Goal: Find specific page/section: Find specific page/section

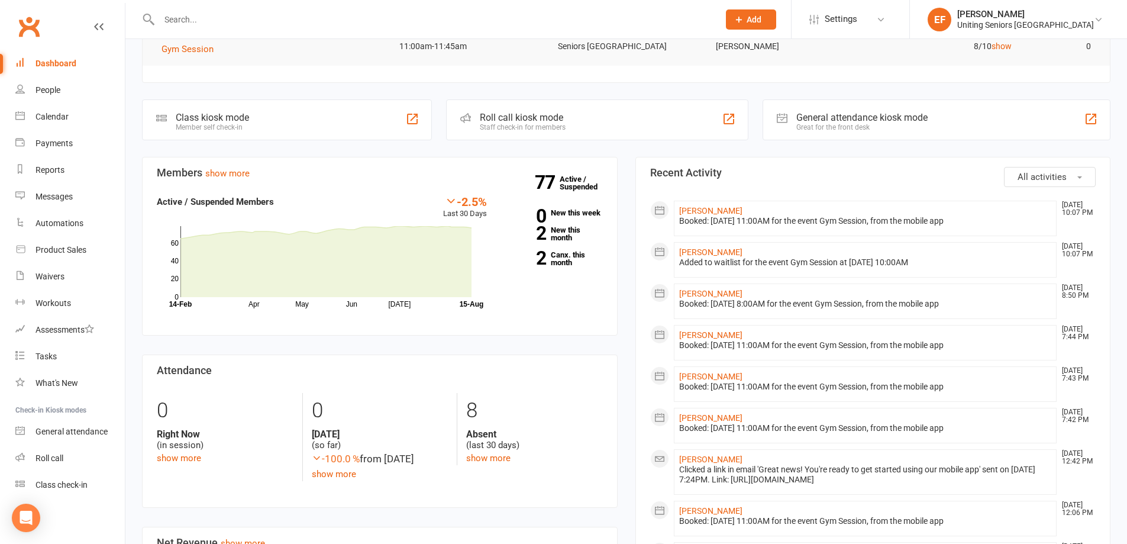
scroll to position [237, 0]
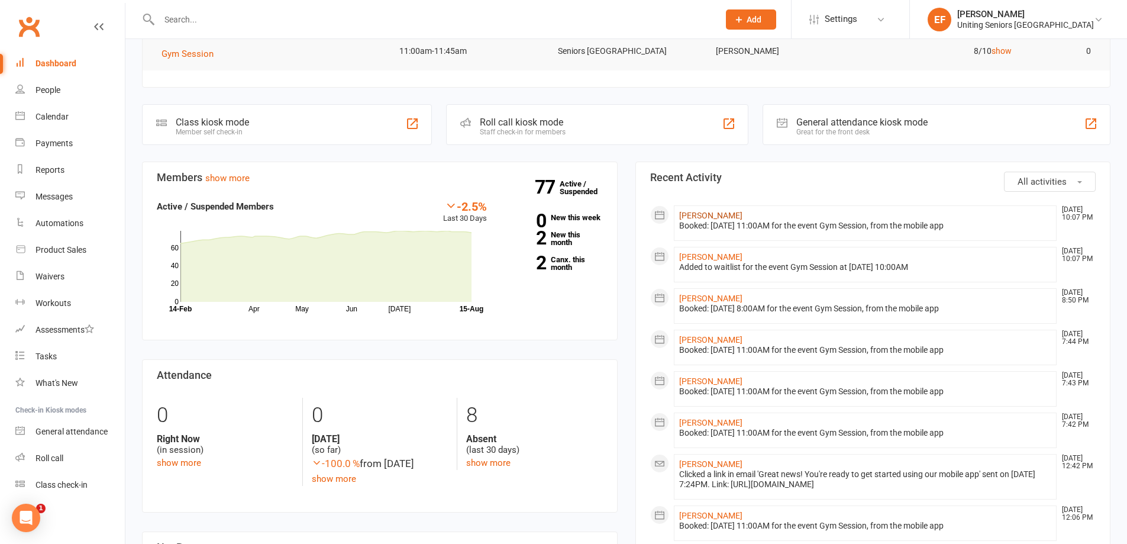
click at [711, 215] on link "[PERSON_NAME]" at bounding box center [710, 215] width 63 height 9
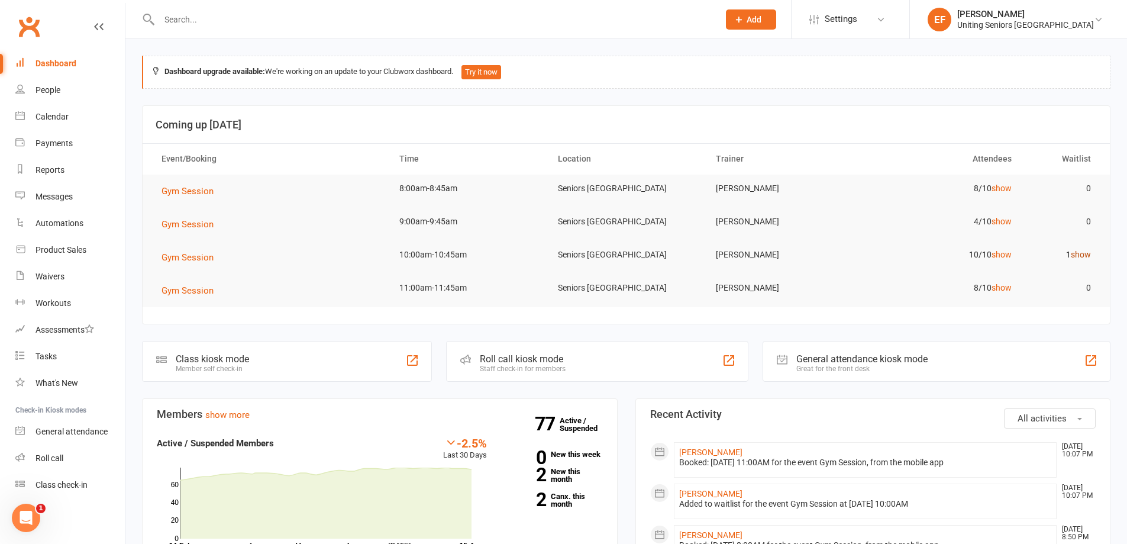
click at [1085, 254] on link "show" at bounding box center [1081, 254] width 20 height 9
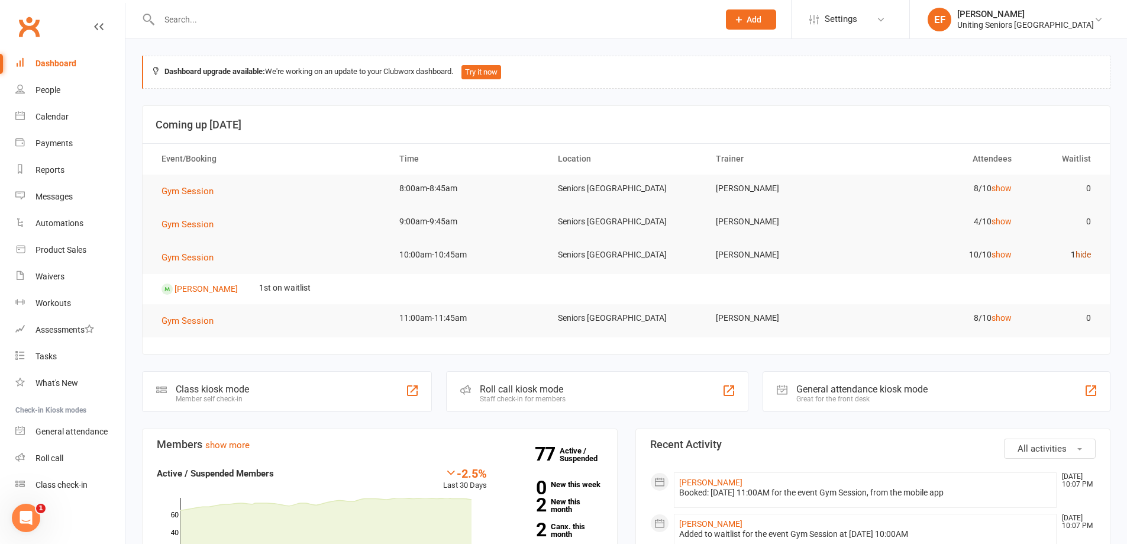
click at [1085, 254] on link "hide" at bounding box center [1083, 254] width 15 height 9
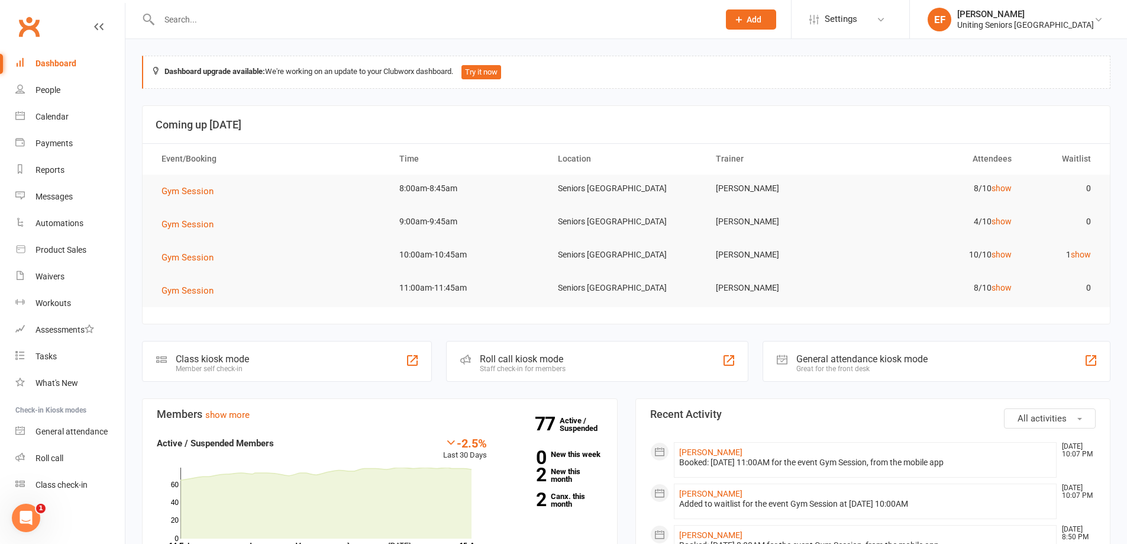
click at [1003, 228] on td "4/10 show" at bounding box center [943, 222] width 159 height 28
click at [1003, 224] on link "show" at bounding box center [1002, 221] width 20 height 9
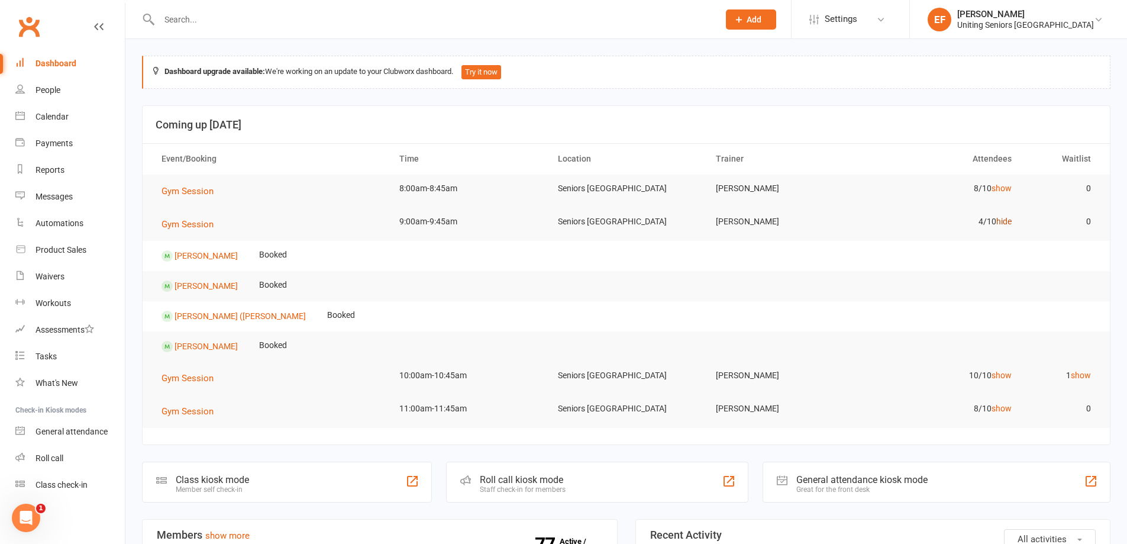
click at [1003, 224] on link "hide" at bounding box center [1004, 221] width 15 height 9
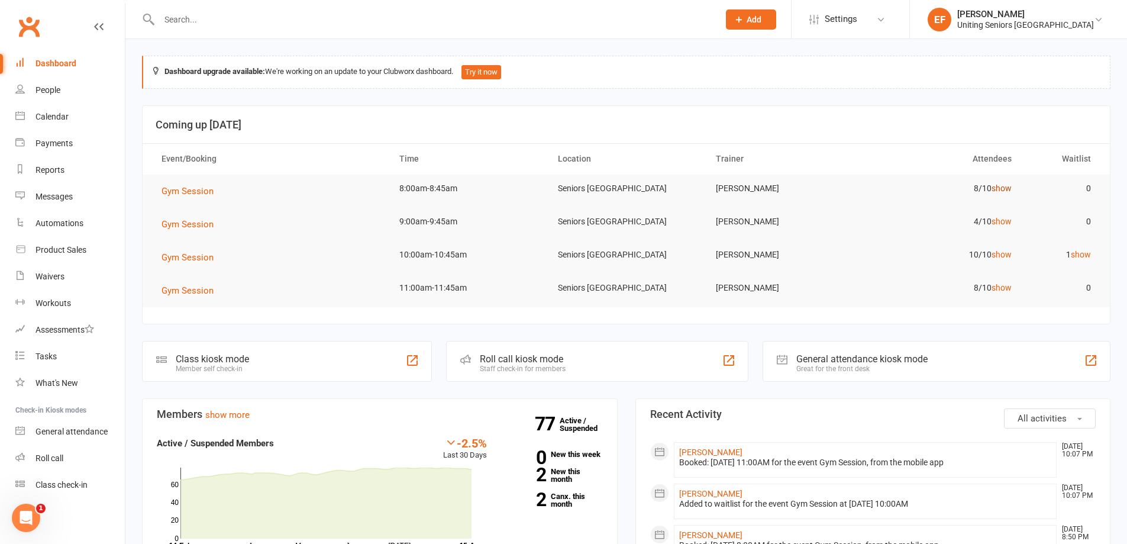
click at [1000, 189] on link "show" at bounding box center [1002, 187] width 20 height 9
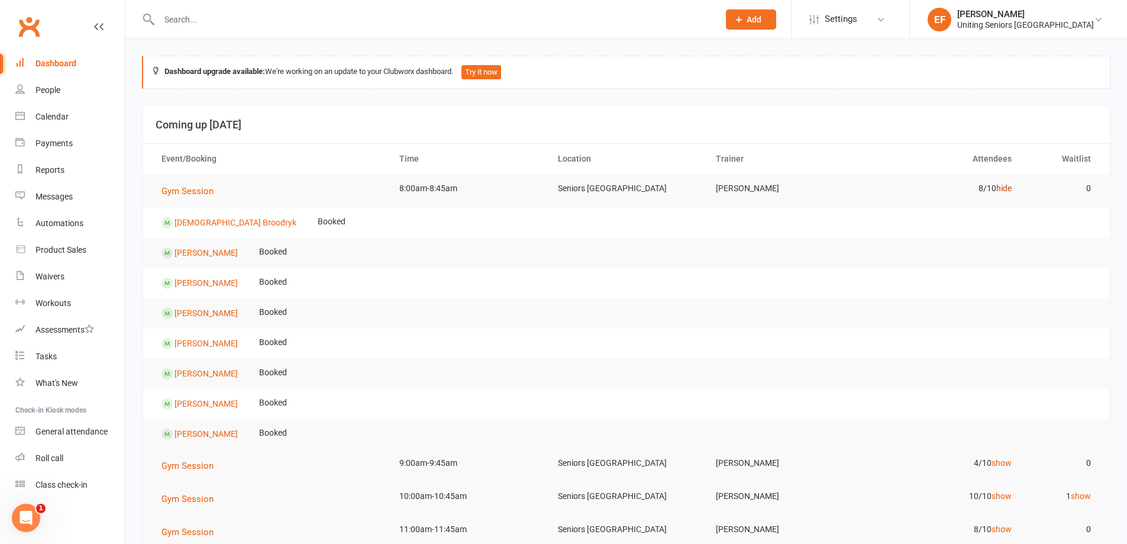
click at [1000, 189] on link "hide" at bounding box center [1004, 187] width 15 height 9
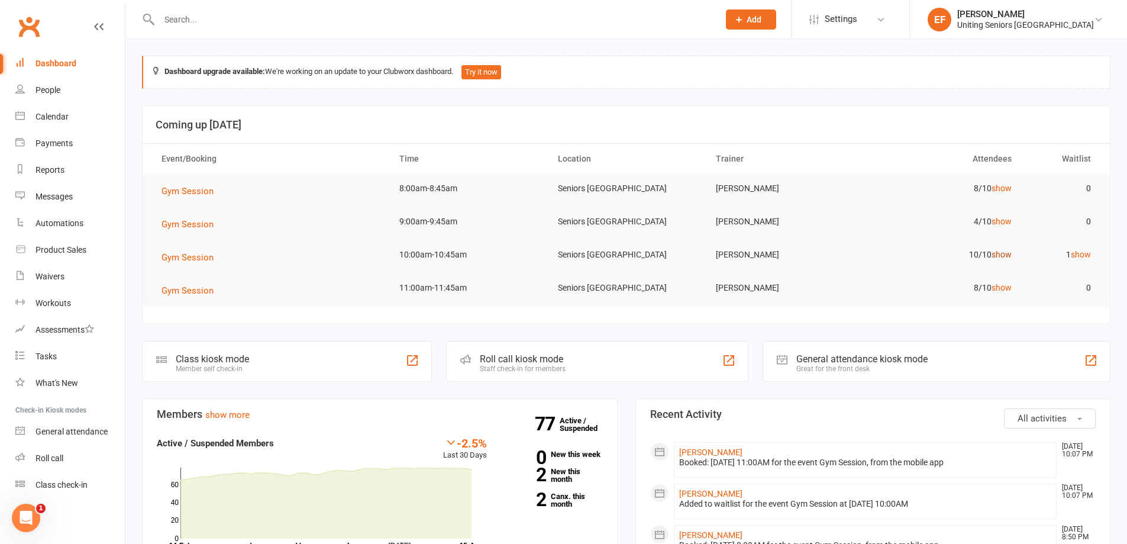
click at [1006, 251] on link "show" at bounding box center [1002, 254] width 20 height 9
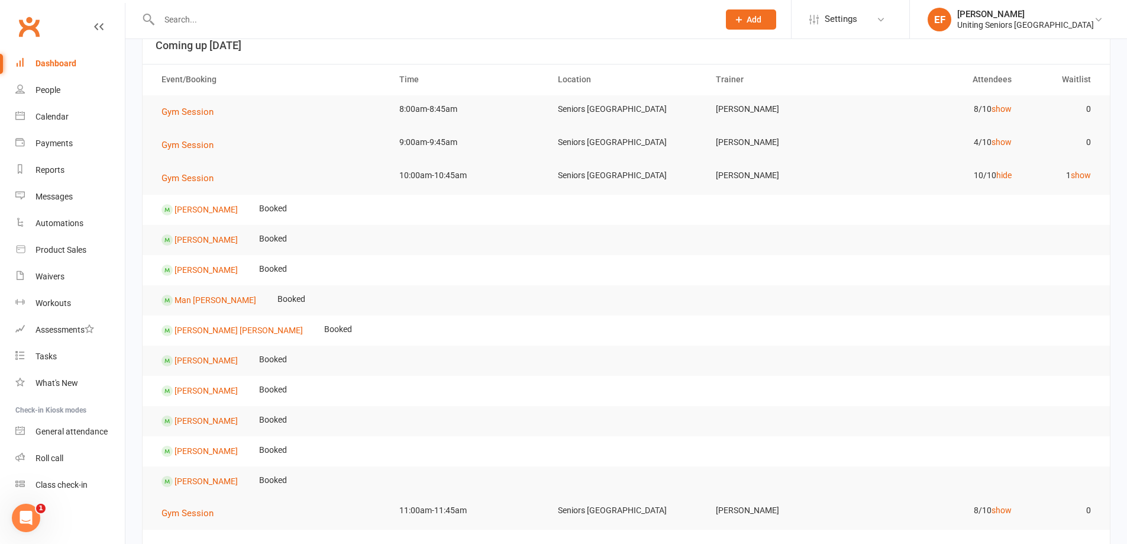
scroll to position [59, 0]
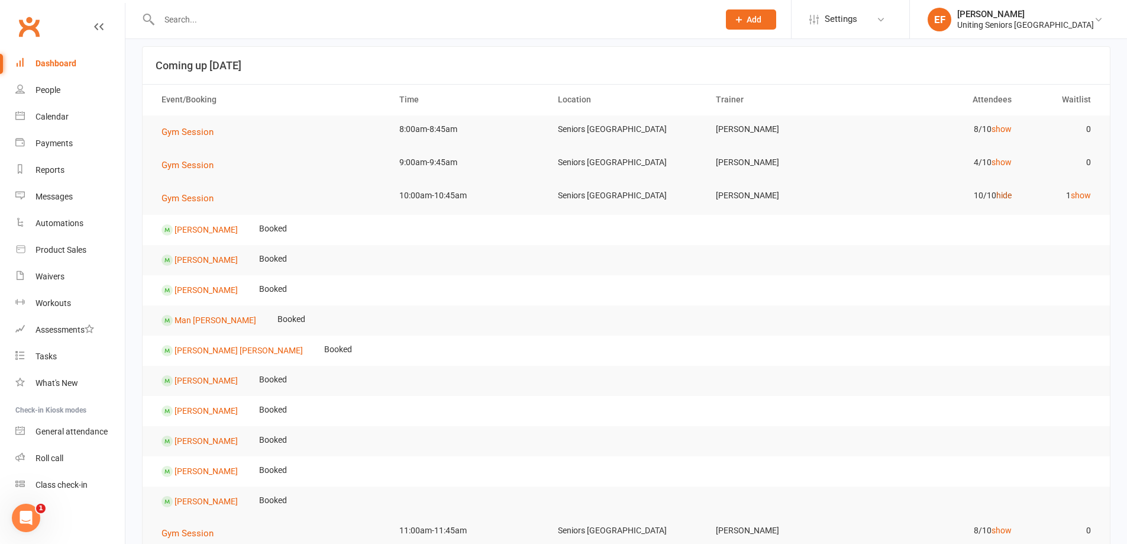
click at [1006, 198] on link "hide" at bounding box center [1004, 195] width 15 height 9
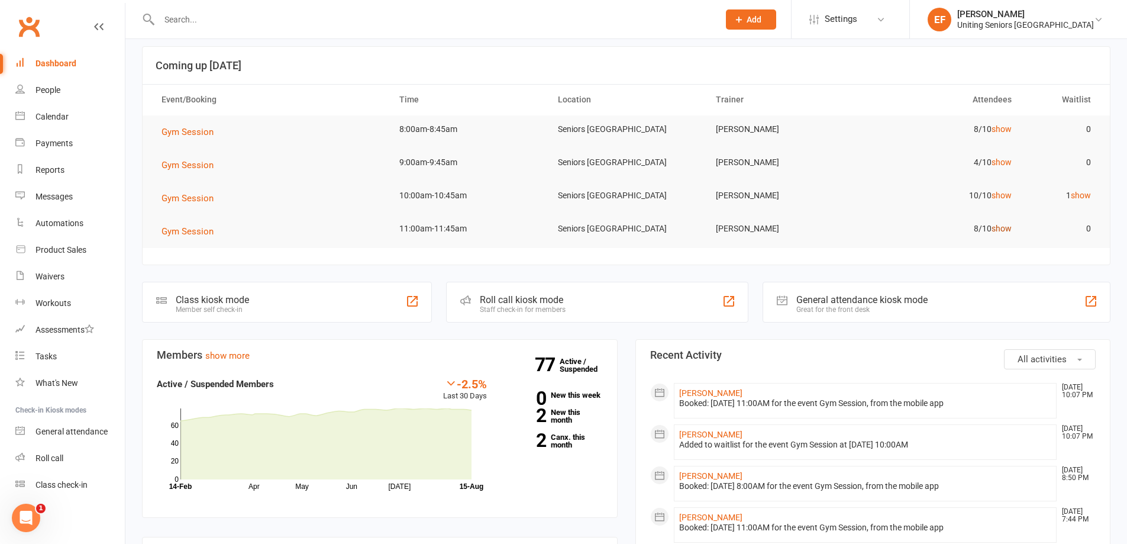
click at [1008, 229] on link "show" at bounding box center [1002, 228] width 20 height 9
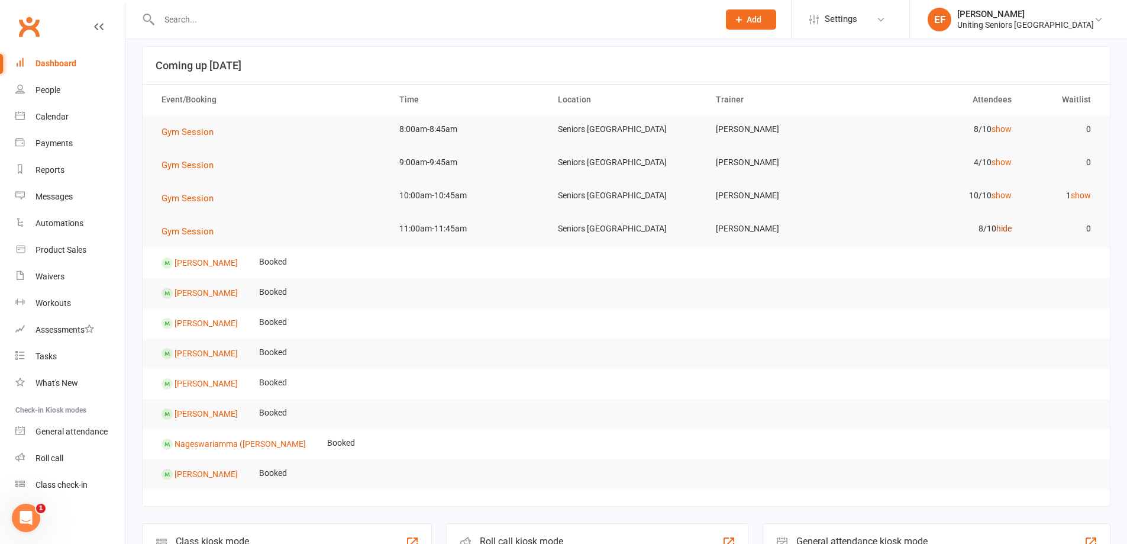
click at [1001, 229] on link "hide" at bounding box center [1004, 228] width 15 height 9
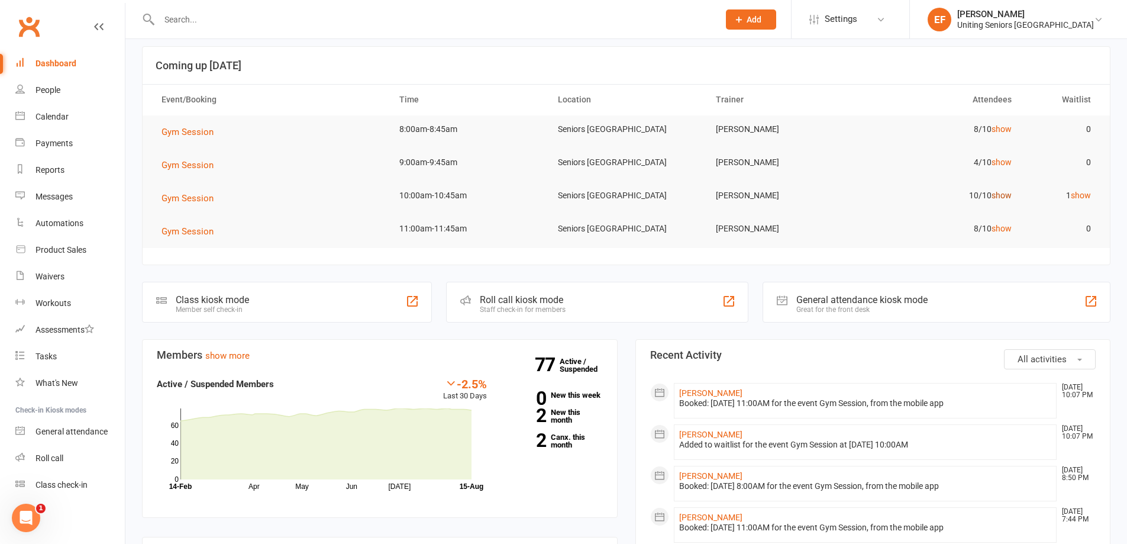
click at [1009, 199] on link "show" at bounding box center [1002, 195] width 20 height 9
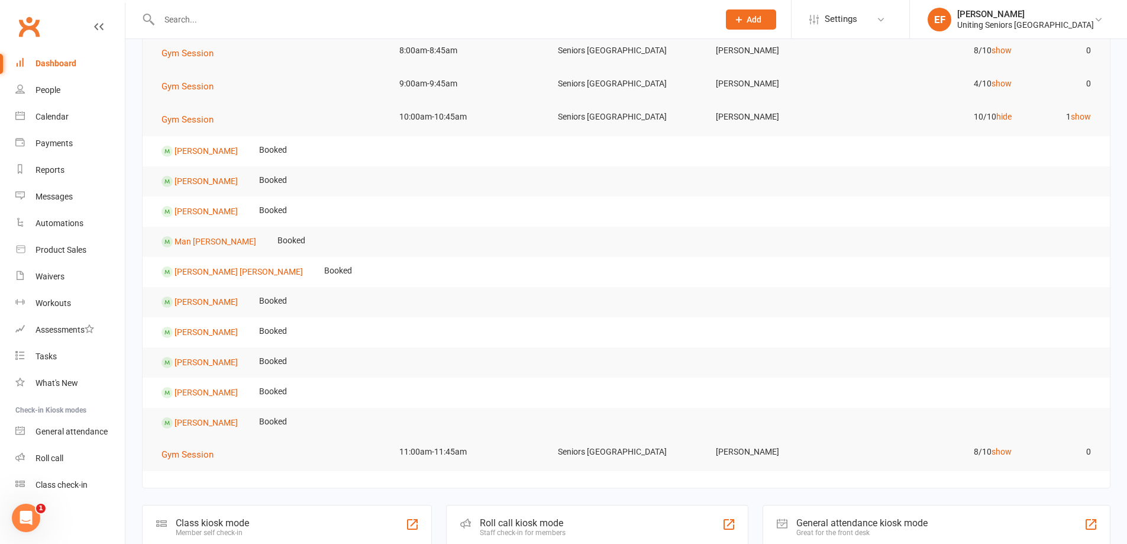
scroll to position [118, 0]
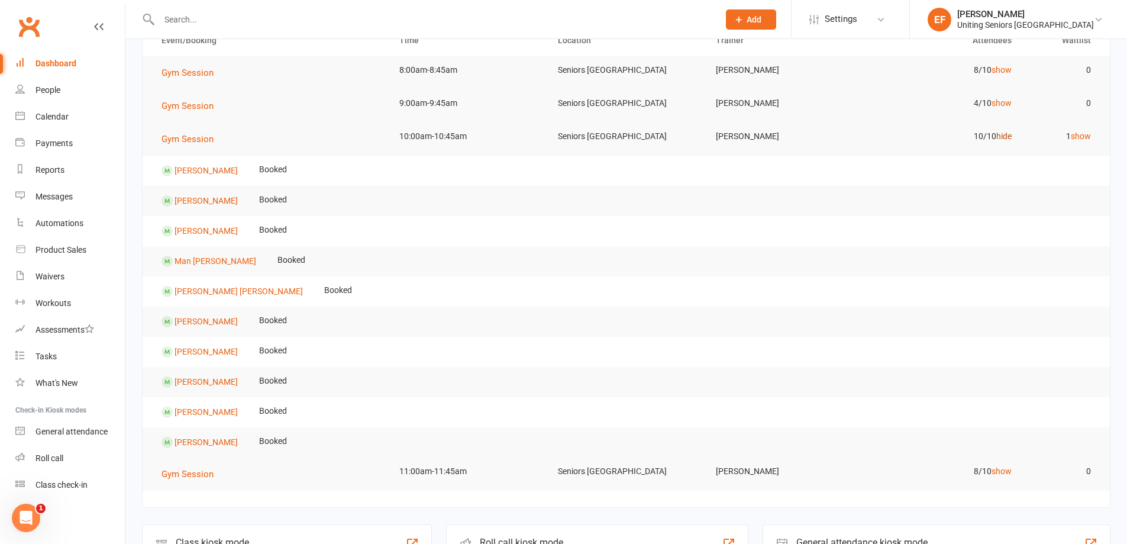
click at [1009, 136] on link "hide" at bounding box center [1004, 135] width 15 height 9
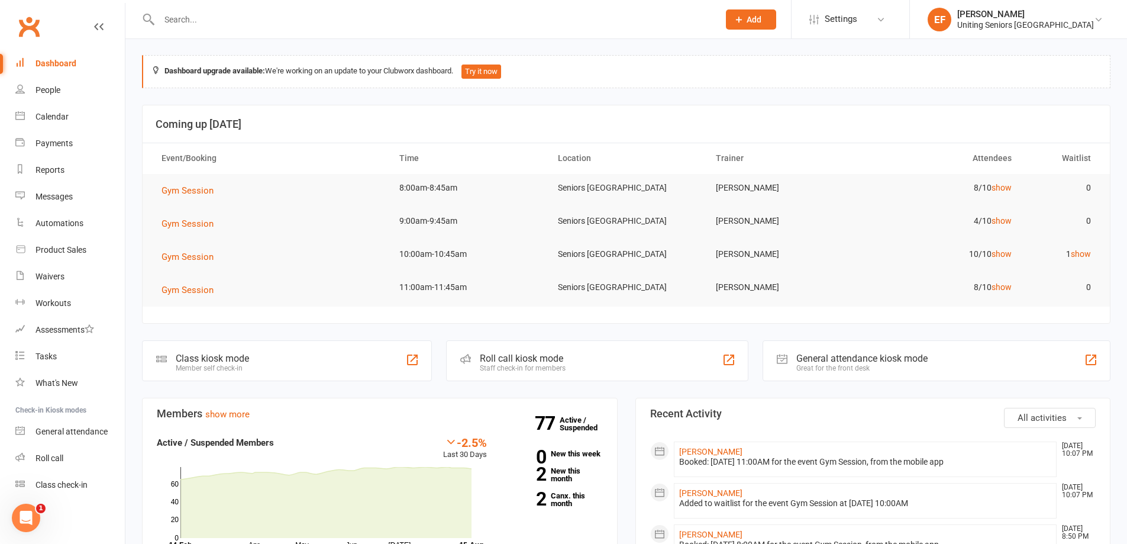
scroll to position [0, 0]
click at [278, 26] on input "text" at bounding box center [433, 19] width 555 height 17
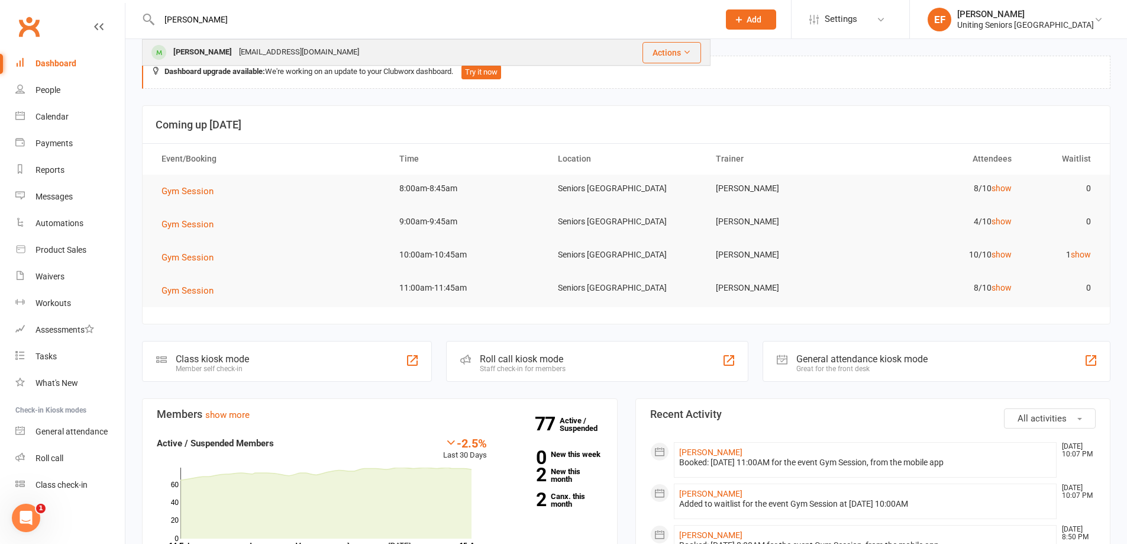
type input "[PERSON_NAME]"
click at [278, 44] on div "[EMAIL_ADDRESS][DOMAIN_NAME]" at bounding box center [299, 52] width 127 height 17
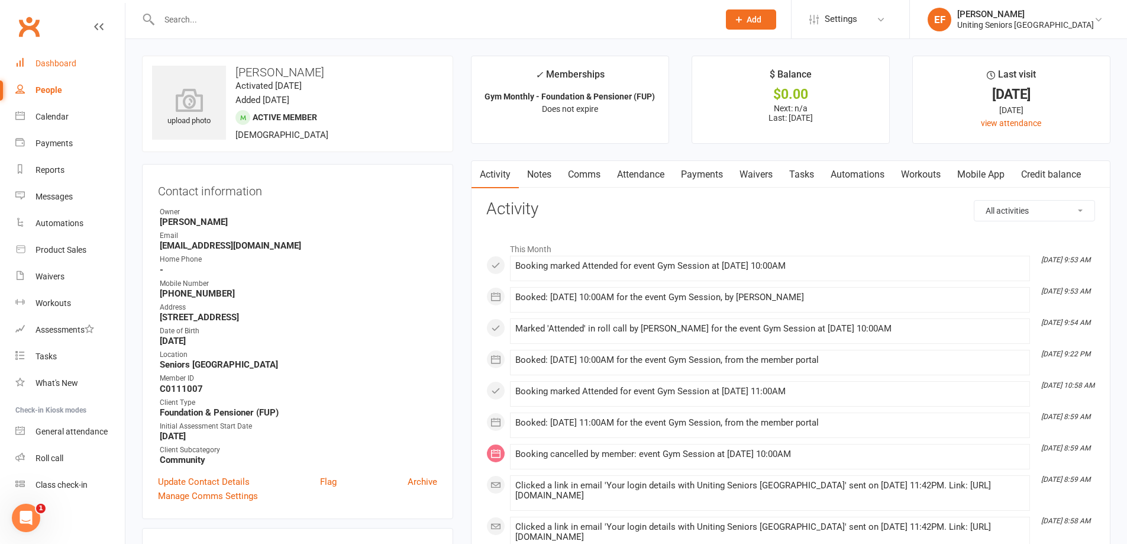
click at [46, 69] on link "Dashboard" at bounding box center [69, 63] width 109 height 27
